Goal: Task Accomplishment & Management: Complete application form

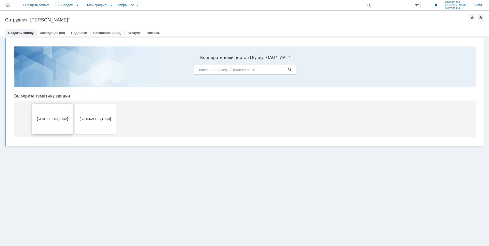
click at [53, 115] on button "[GEOGRAPHIC_DATA]" at bounding box center [52, 118] width 41 height 31
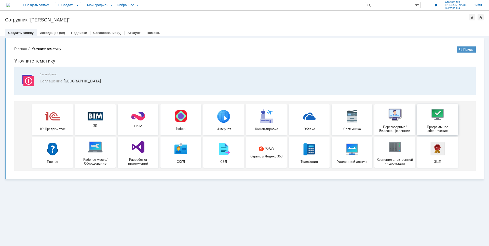
click at [450, 124] on div "Программное обеспечение" at bounding box center [438, 120] width 38 height 26
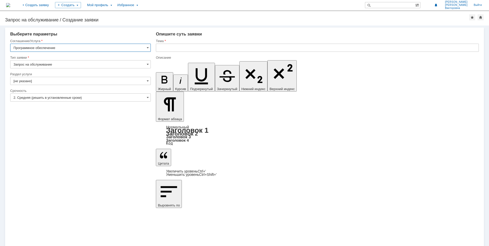
click at [188, 47] on input "text" at bounding box center [317, 48] width 323 height 8
type input "J"
drag, startPoint x: 169, startPoint y: 1825, endPoint x: 278, endPoint y: 1908, distance: 136.9
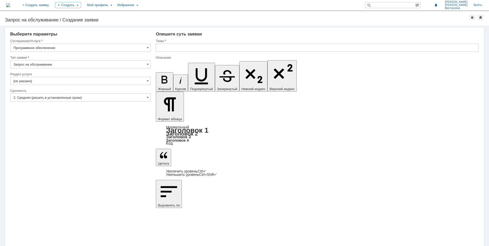
drag, startPoint x: 279, startPoint y: 1822, endPoint x: 312, endPoint y: 1888, distance: 74.2
copy div "Scad [PERSON_NAME] менеджер, СПДС в Автокад в 2016 в 2021"
click at [180, 47] on input "text" at bounding box center [317, 48] width 323 height 8
paste input "Scad Lira Невис менеджер, СПДС в Автокад в 2016 в 2021"
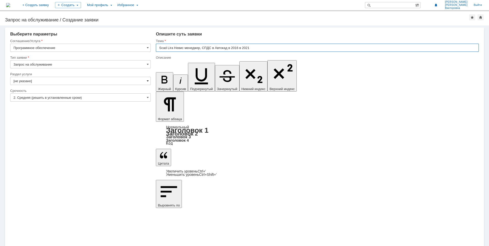
type input "Scad Lira Невис менеджер, СПДС в Автокад в 2016 в 2021"
click at [149, 81] on span at bounding box center [148, 81] width 2 height 4
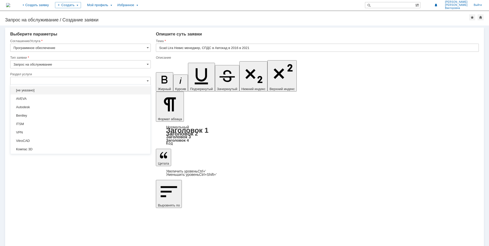
click at [68, 88] on span "[не указано]" at bounding box center [81, 90] width 134 height 4
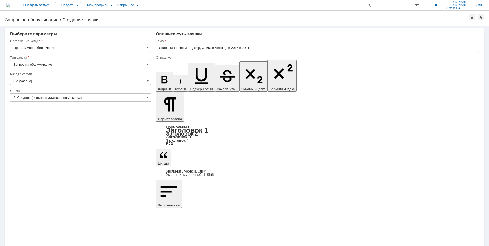
type input "[не указано]"
click at [147, 99] on span at bounding box center [148, 97] width 2 height 4
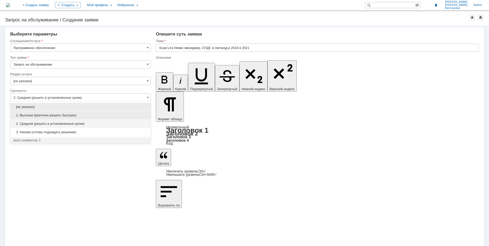
click at [30, 115] on span "1. Высокая (критично решить быстрее)" at bounding box center [81, 115] width 134 height 4
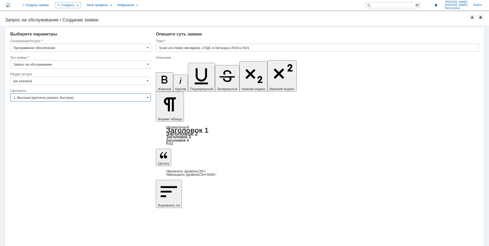
type input "1. Высокая (критично решить быстрее)"
